Goal: Task Accomplishment & Management: Use online tool/utility

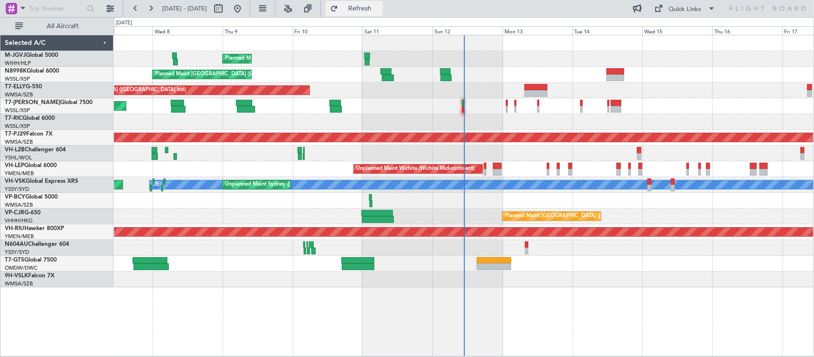
click at [380, 10] on span "Refresh" at bounding box center [360, 8] width 40 height 7
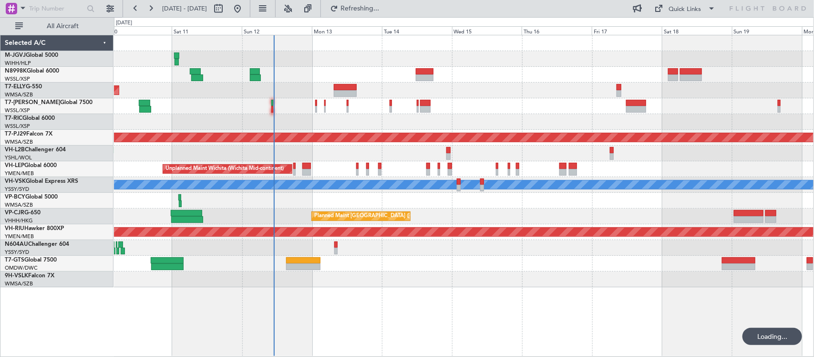
click at [505, 87] on div "Planned Maint [GEOGRAPHIC_DATA] (Seletar) Planned Maint [GEOGRAPHIC_DATA] (Sele…" at bounding box center [464, 161] width 700 height 252
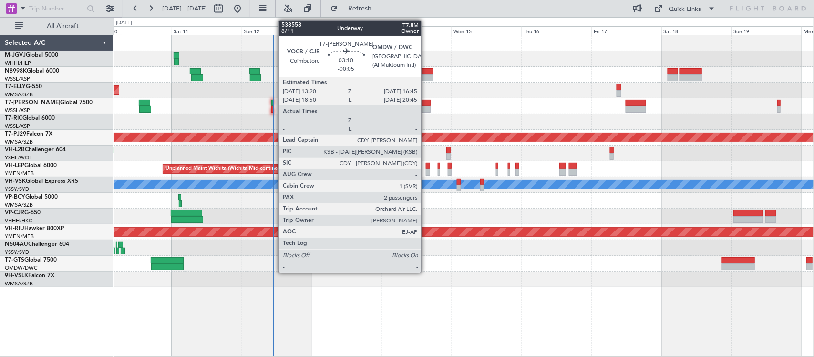
click at [426, 108] on div at bounding box center [425, 109] width 10 height 7
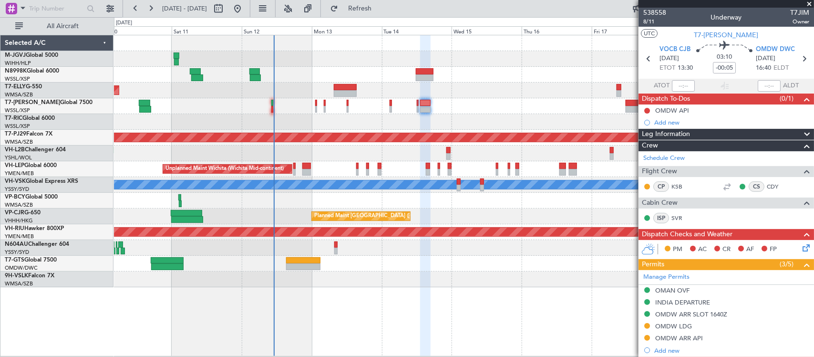
click at [347, 98] on div "Planned Maint [GEOGRAPHIC_DATA] (Seletar) Planned Maint [GEOGRAPHIC_DATA] (Sele…" at bounding box center [464, 161] width 700 height 252
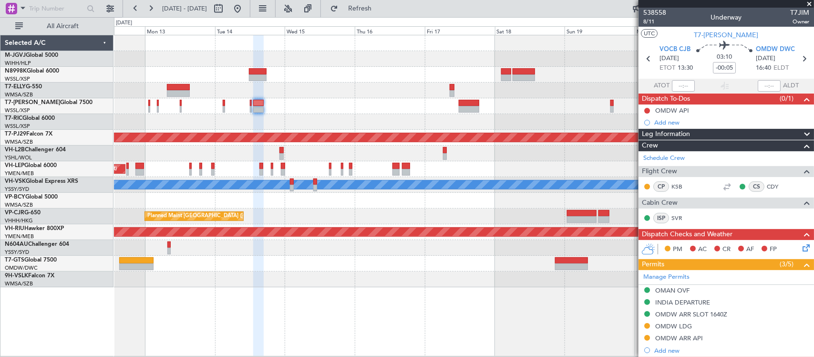
click at [387, 106] on div at bounding box center [464, 106] width 700 height 16
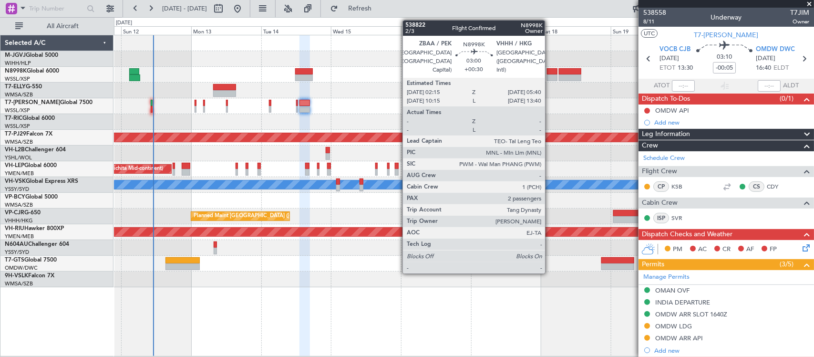
click at [550, 79] on div at bounding box center [552, 77] width 10 height 7
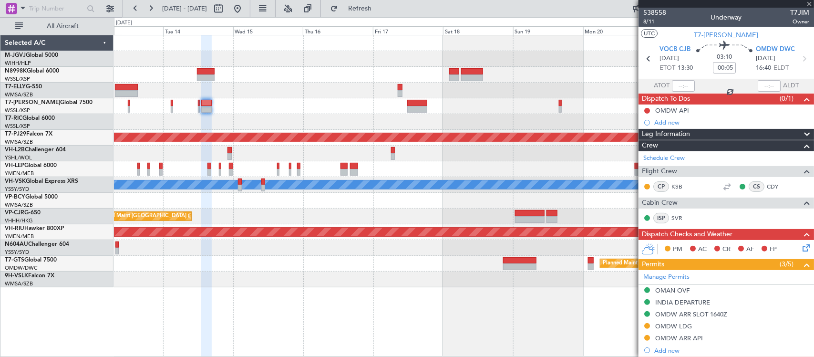
click at [466, 118] on div "Planned Maint [GEOGRAPHIC_DATA] (Sultan [PERSON_NAME] [PERSON_NAME] - Subang) U…" at bounding box center [464, 161] width 700 height 252
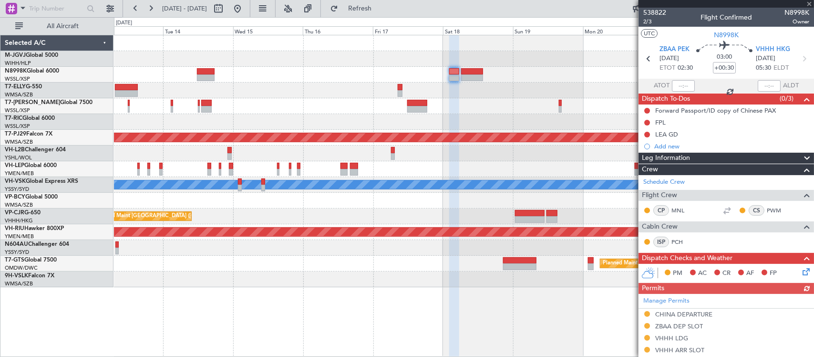
scroll to position [225, 0]
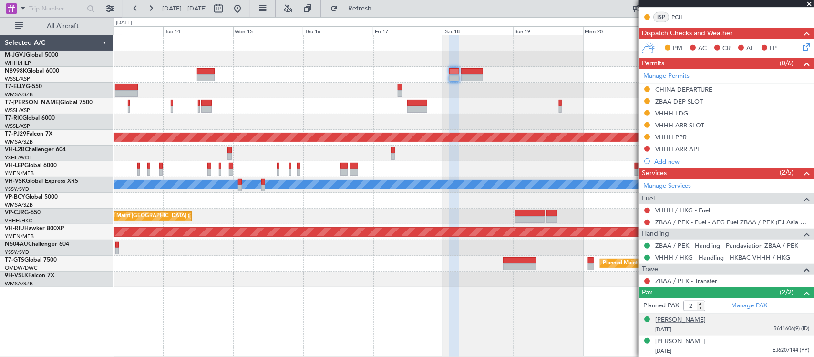
click at [673, 321] on div "[PERSON_NAME]" at bounding box center [680, 320] width 51 height 10
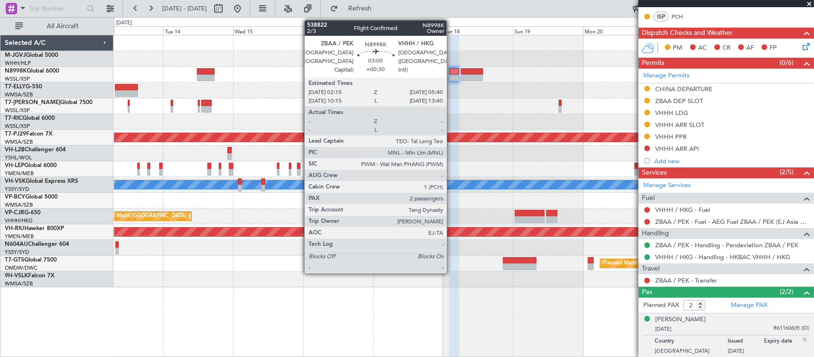
click at [452, 77] on div at bounding box center [454, 77] width 10 height 7
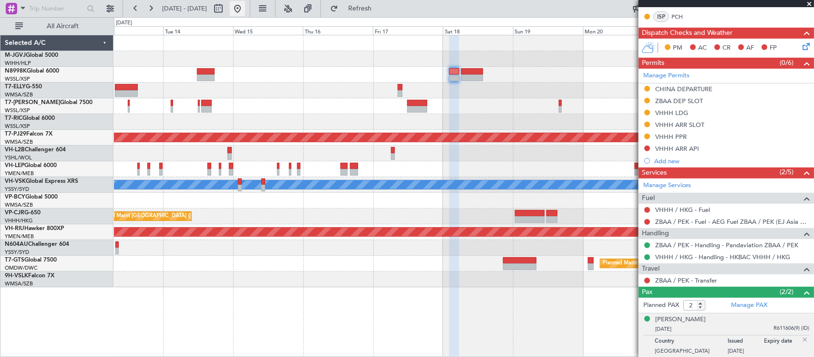
click at [245, 6] on button at bounding box center [237, 8] width 15 height 15
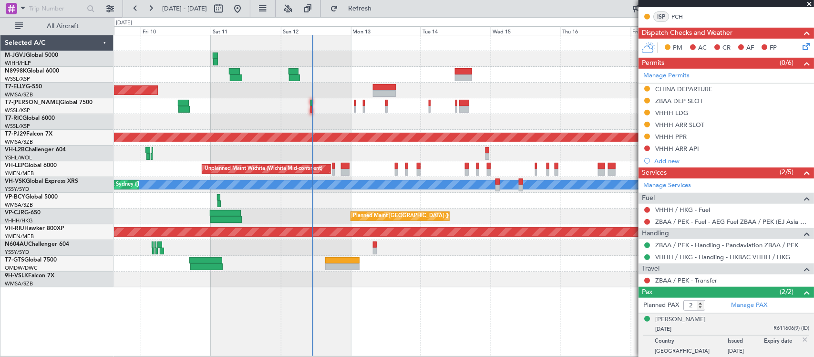
click at [320, 104] on div "Planned Maint [GEOGRAPHIC_DATA] (Seletar)" at bounding box center [464, 106] width 700 height 16
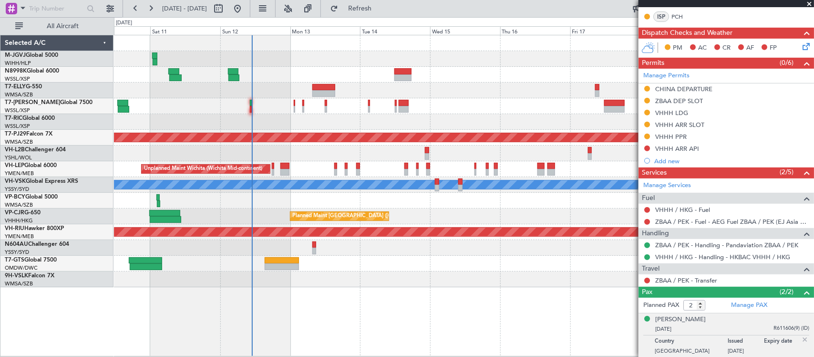
click at [361, 97] on div "Planned Maint [GEOGRAPHIC_DATA] ([GEOGRAPHIC_DATA] Intl)" at bounding box center [464, 91] width 700 height 16
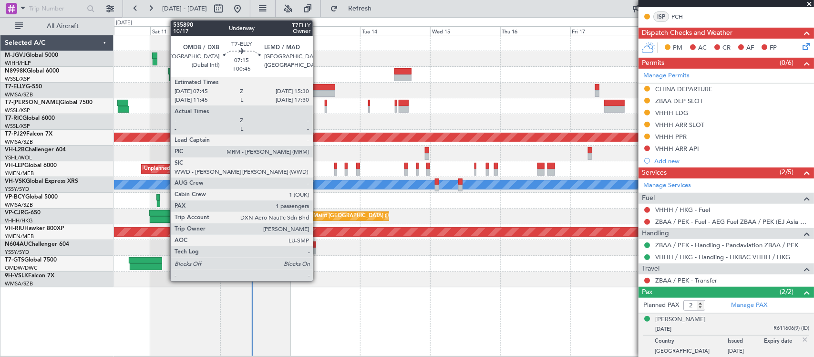
click at [318, 88] on div at bounding box center [323, 87] width 23 height 7
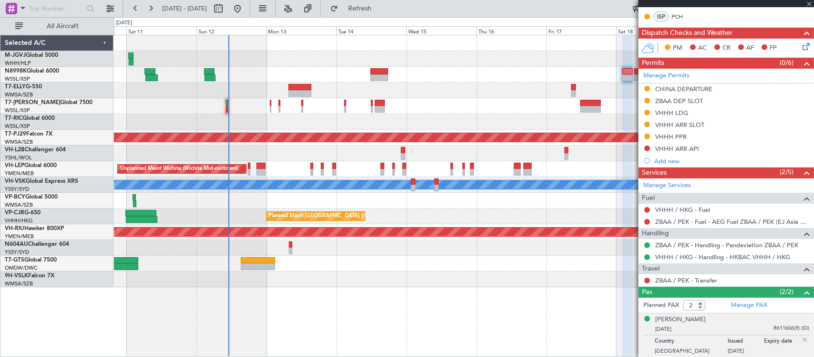
click at [440, 108] on div at bounding box center [464, 106] width 700 height 16
type input "+00:45"
type input "1"
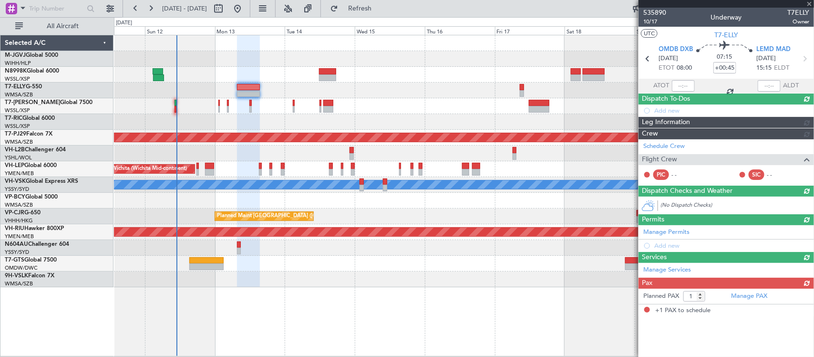
scroll to position [0, 0]
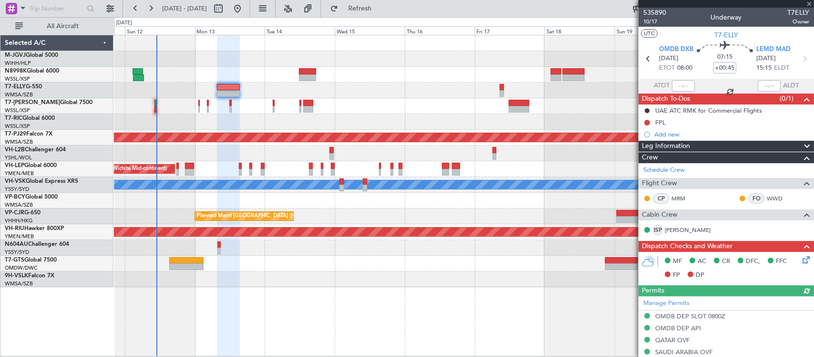
click at [397, 99] on div "Planned Maint [GEOGRAPHIC_DATA] (Seletar) Planned Maint [GEOGRAPHIC_DATA] (Sele…" at bounding box center [464, 161] width 700 height 252
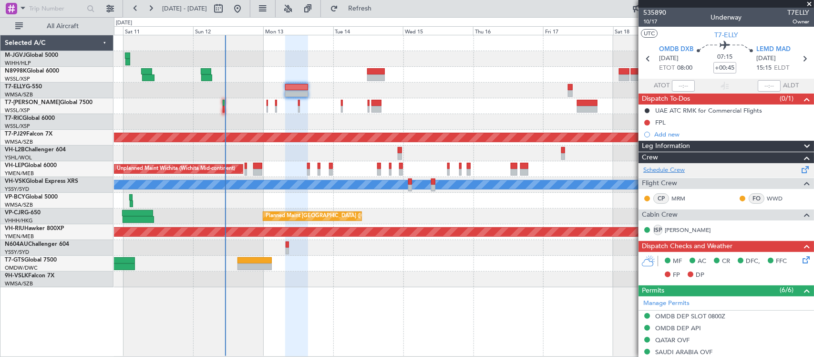
click at [683, 170] on link "Schedule Crew" at bounding box center [663, 171] width 41 height 10
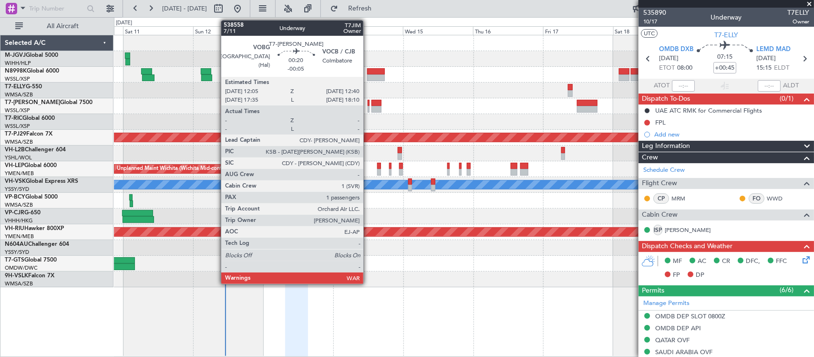
click at [368, 104] on div at bounding box center [369, 103] width 2 height 7
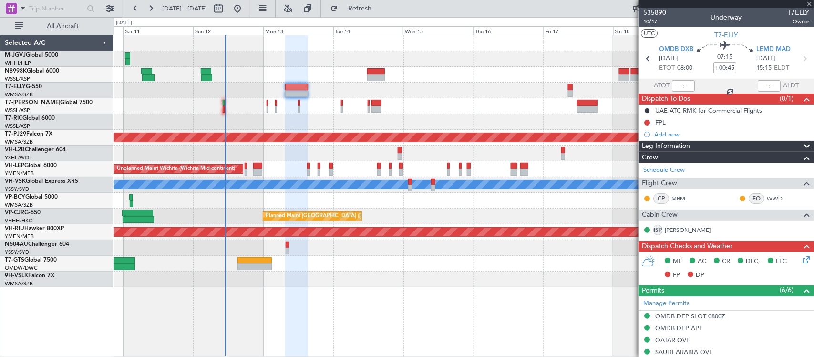
type input "-00:05"
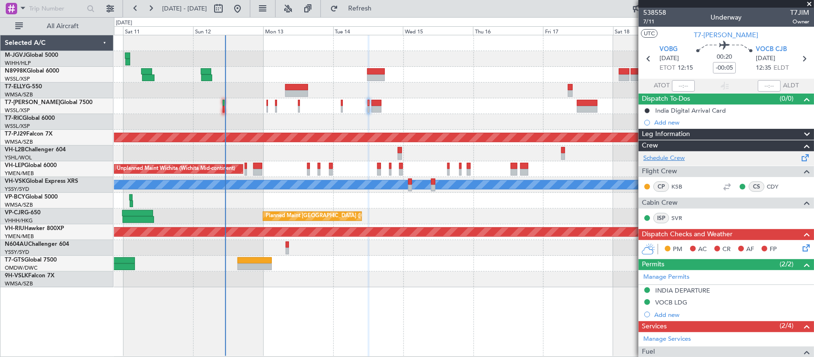
click at [677, 158] on link "Schedule Crew" at bounding box center [663, 159] width 41 height 10
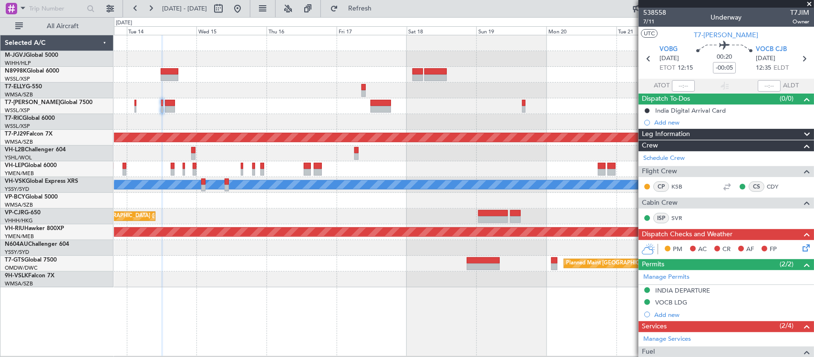
click at [389, 268] on div "Planned Maint [GEOGRAPHIC_DATA] (Sultan [PERSON_NAME] [PERSON_NAME] - Subang) U…" at bounding box center [464, 161] width 700 height 252
click at [483, 154] on div at bounding box center [464, 153] width 700 height 16
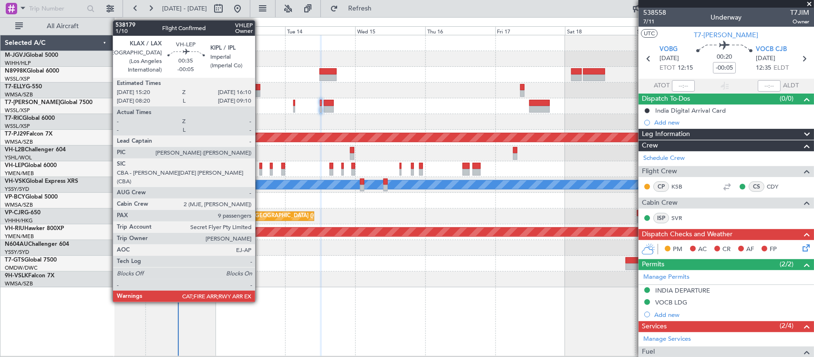
click at [260, 167] on div at bounding box center [260, 166] width 3 height 7
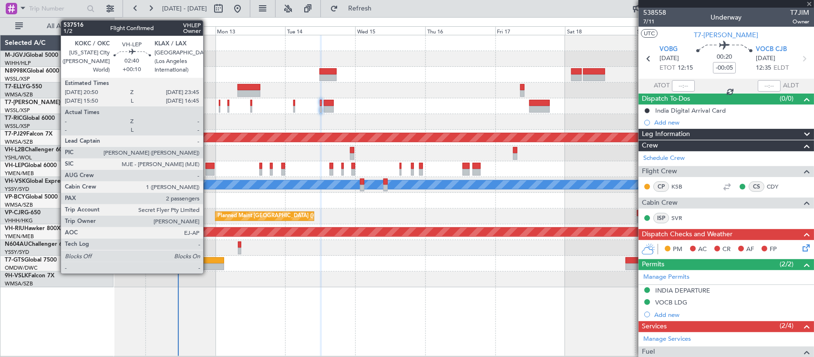
type input "9"
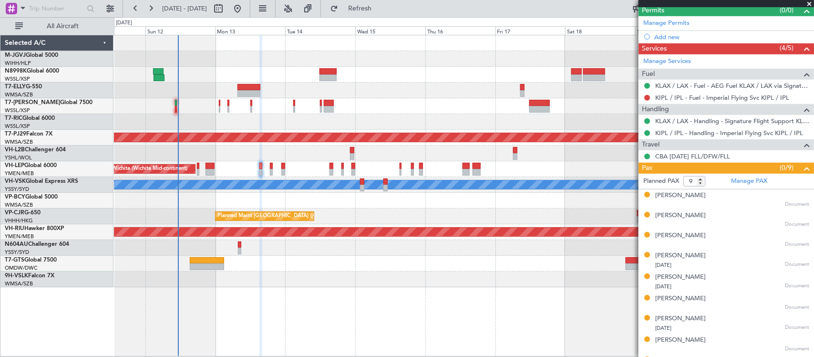
scroll to position [289, 0]
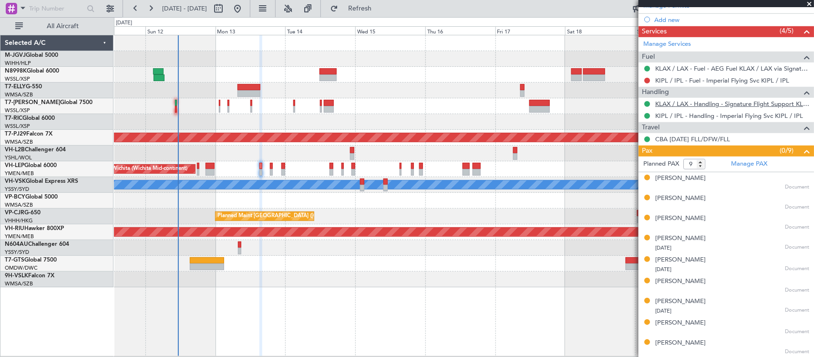
click at [687, 104] on link "KLAX / LAX - Handling - Signature Flight Support KLAX / LAX" at bounding box center [732, 104] width 154 height 8
click at [671, 115] on link "KIPL / IPL - Handling - Imperial Flying Svc KIPL / IPL" at bounding box center [729, 116] width 148 height 8
click at [691, 78] on link "KIPL / IPL - Fuel - Imperial Flying Svc KIPL / IPL" at bounding box center [722, 80] width 134 height 8
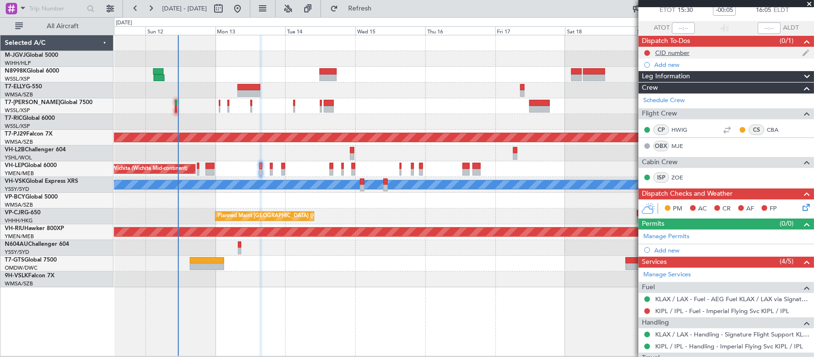
scroll to position [0, 0]
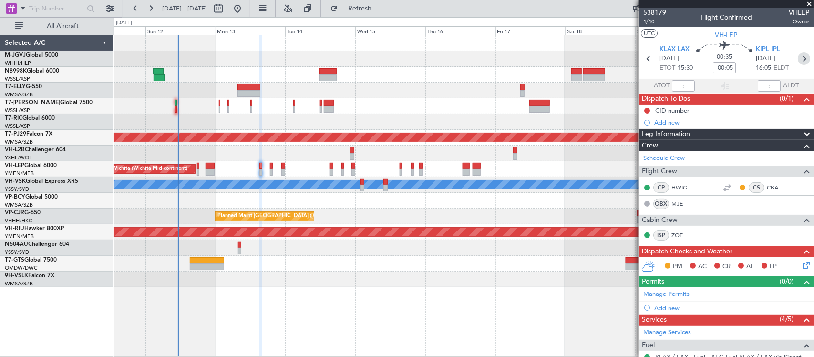
click at [798, 59] on icon at bounding box center [804, 58] width 12 height 12
type input "-00:10"
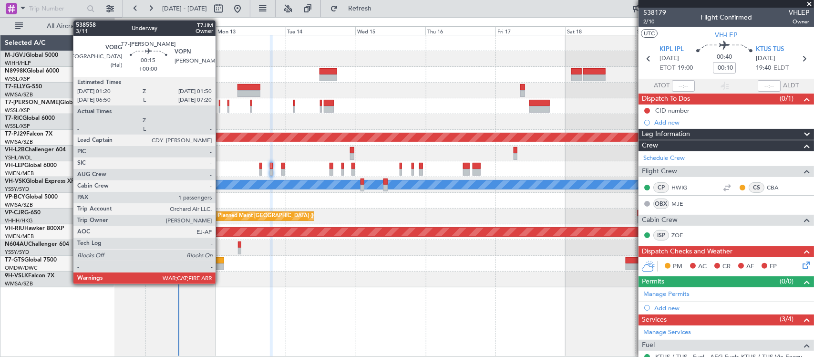
click at [220, 106] on div at bounding box center [220, 109] width 2 height 7
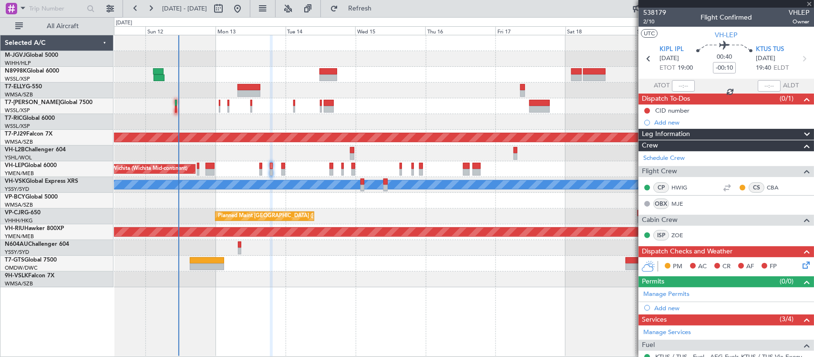
type input "1"
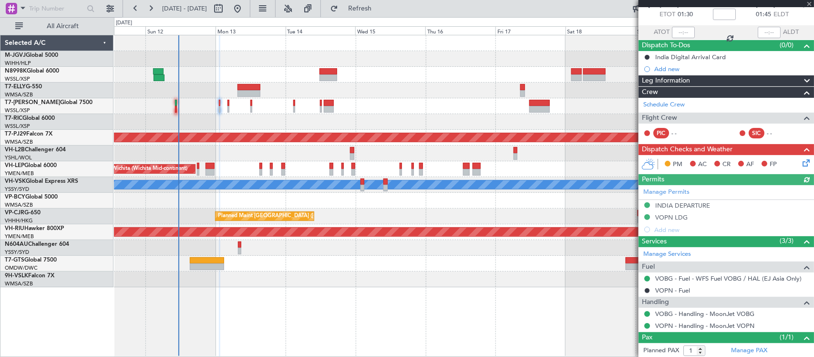
scroll to position [77, 0]
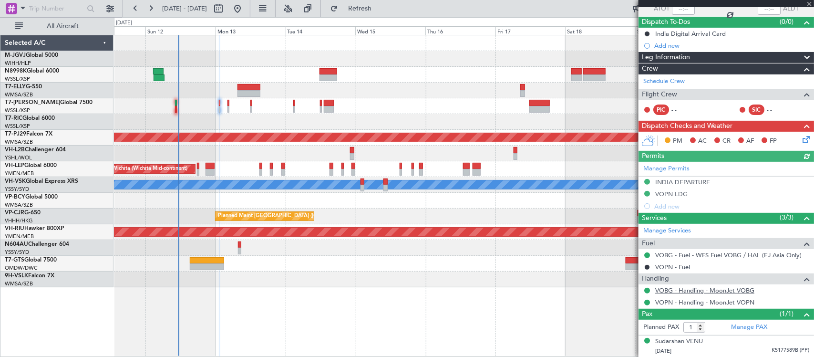
click at [697, 289] on link "VOBG - Handling - MoonJet VOBG" at bounding box center [704, 290] width 99 height 8
